Goal: Information Seeking & Learning: Learn about a topic

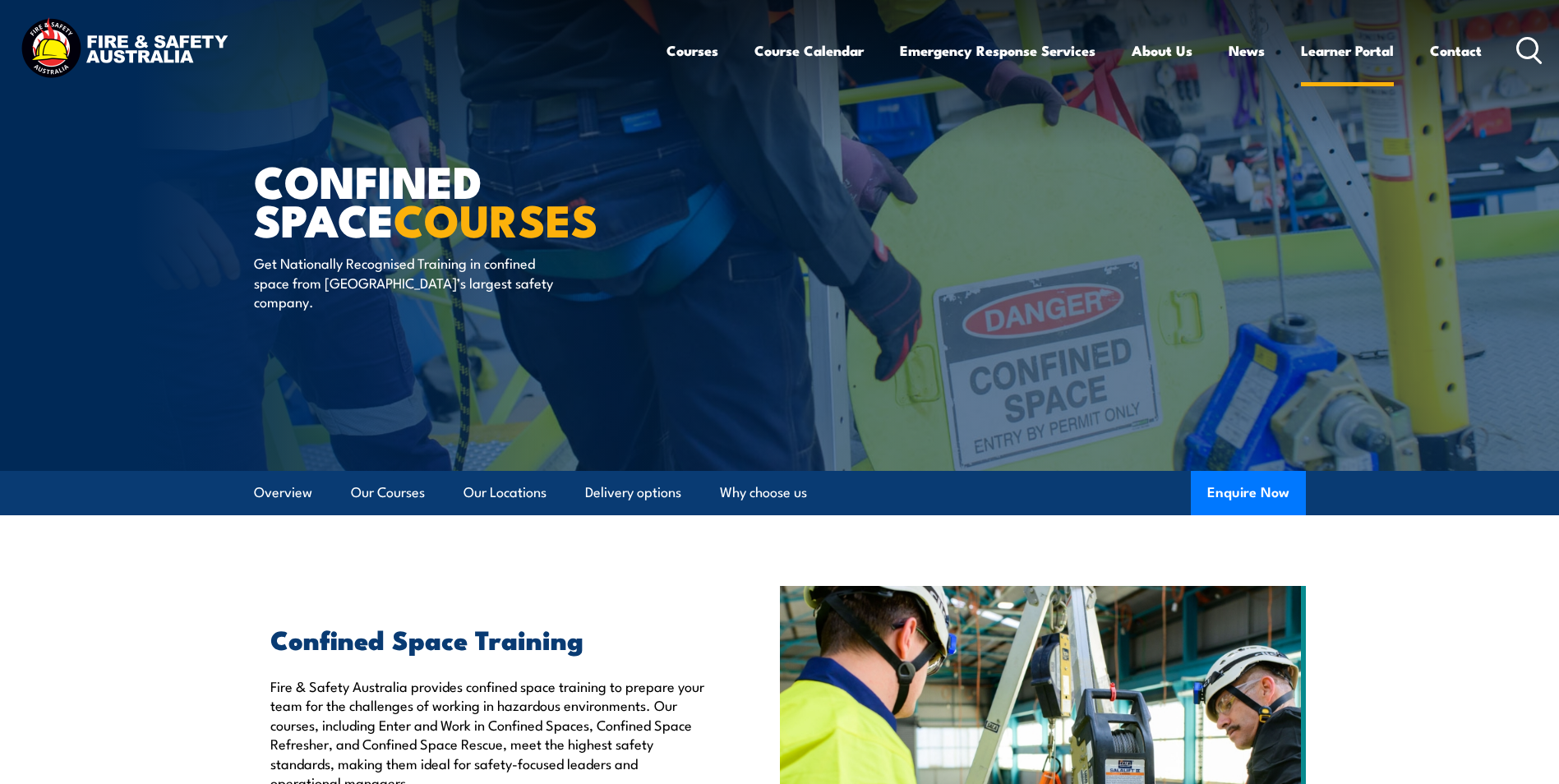
click at [1330, 47] on link "Learner Portal" at bounding box center [1347, 51] width 93 height 43
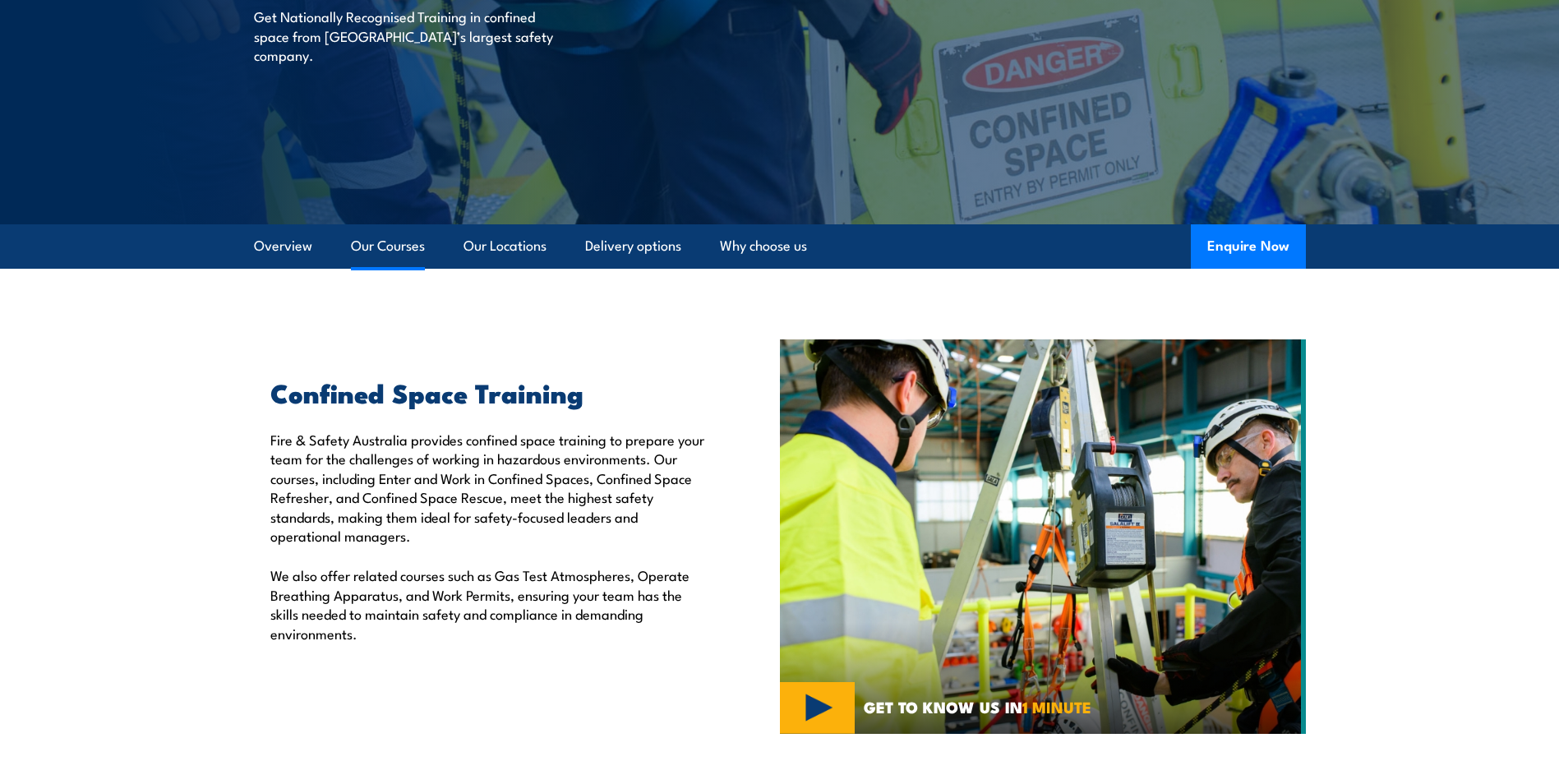
click at [401, 247] on link "Our Courses" at bounding box center [388, 246] width 74 height 43
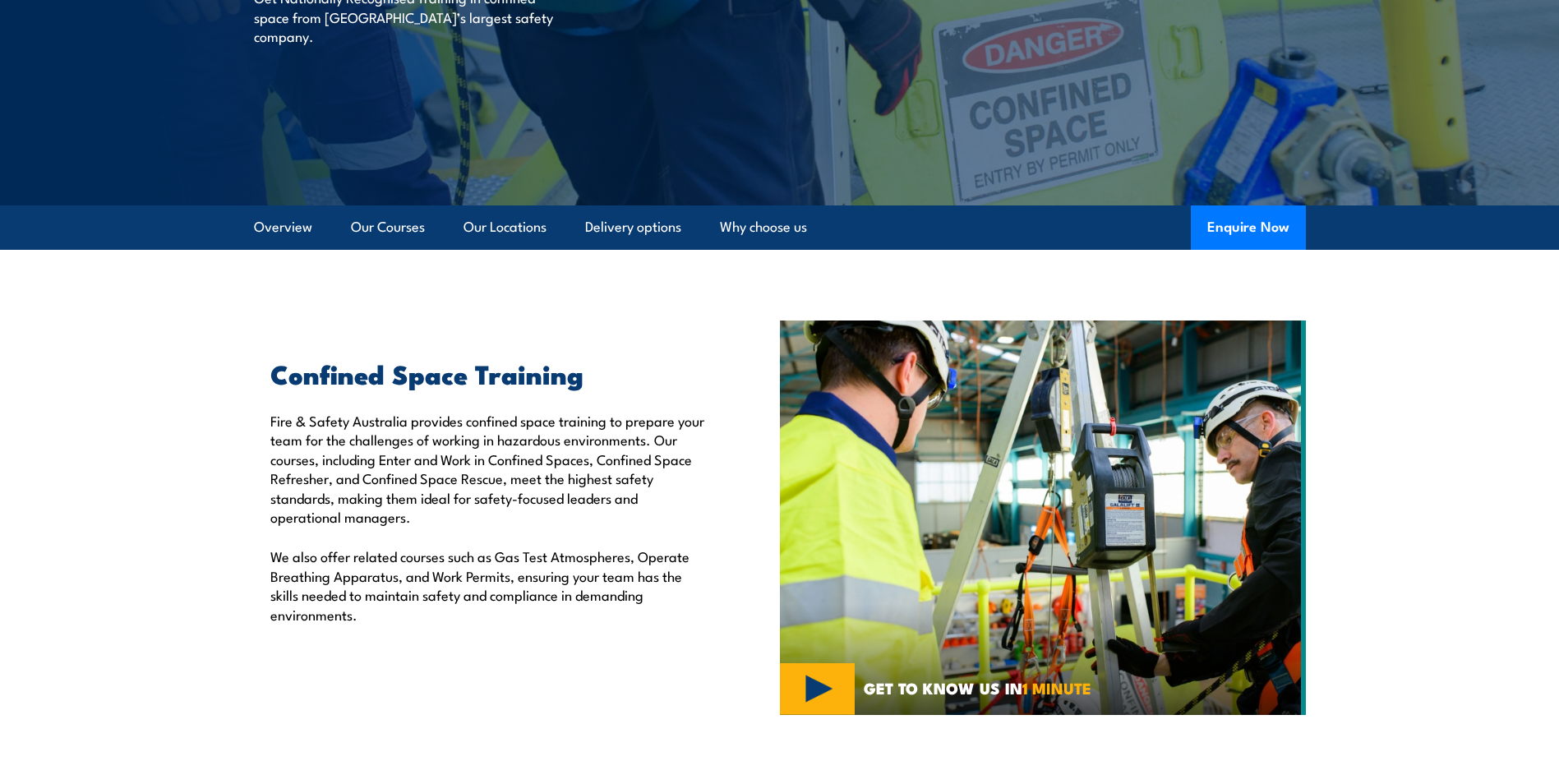
scroll to position [325, 0]
